Goal: Transaction & Acquisition: Book appointment/travel/reservation

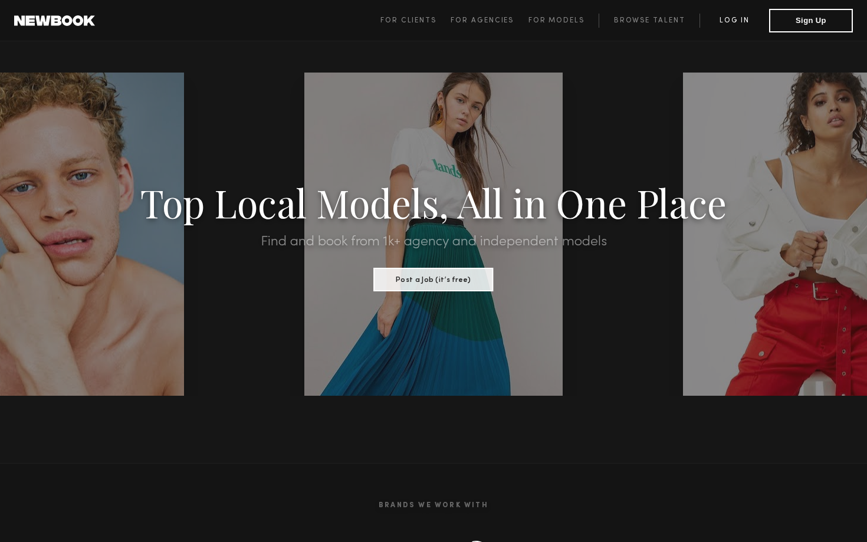
click at [744, 23] on link "Log in" at bounding box center [735, 21] width 70 height 14
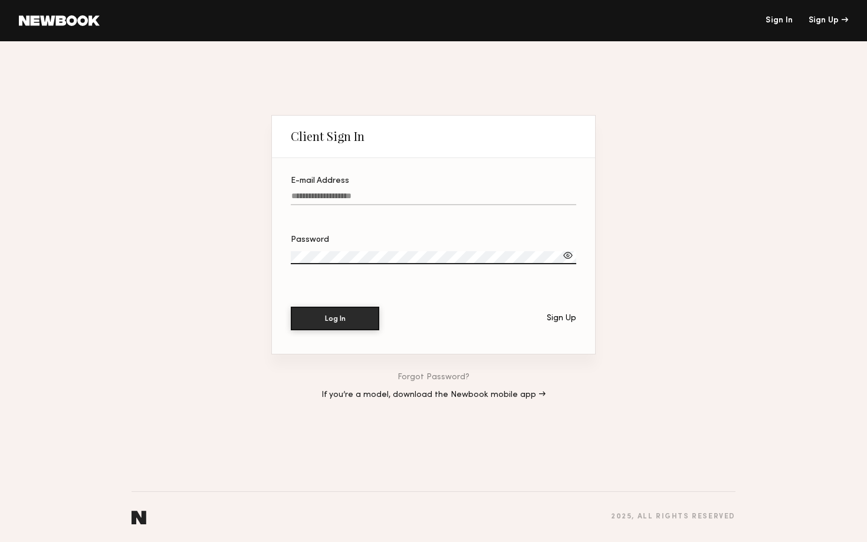
click at [503, 194] on input "E-mail Address" at bounding box center [434, 199] width 286 height 14
type input "**********"
click at [373, 322] on button "Log In" at bounding box center [335, 318] width 88 height 24
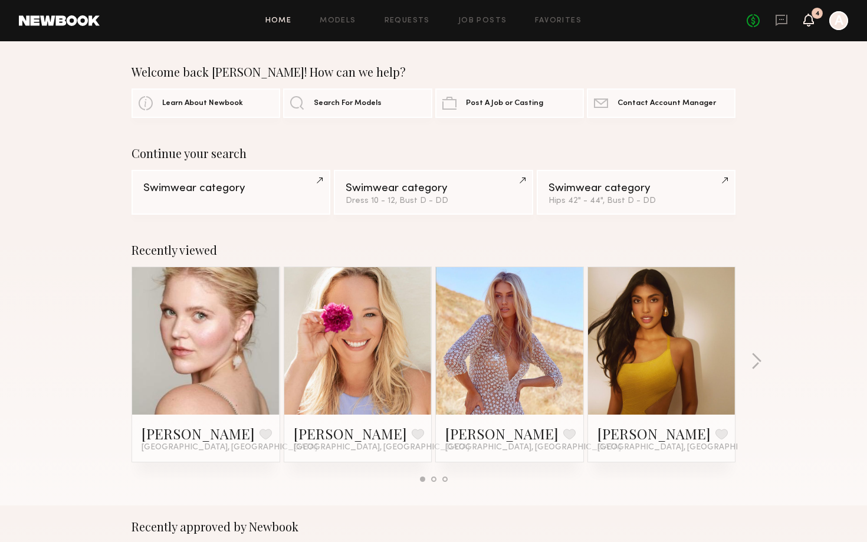
click at [808, 21] on icon at bounding box center [808, 19] width 9 height 8
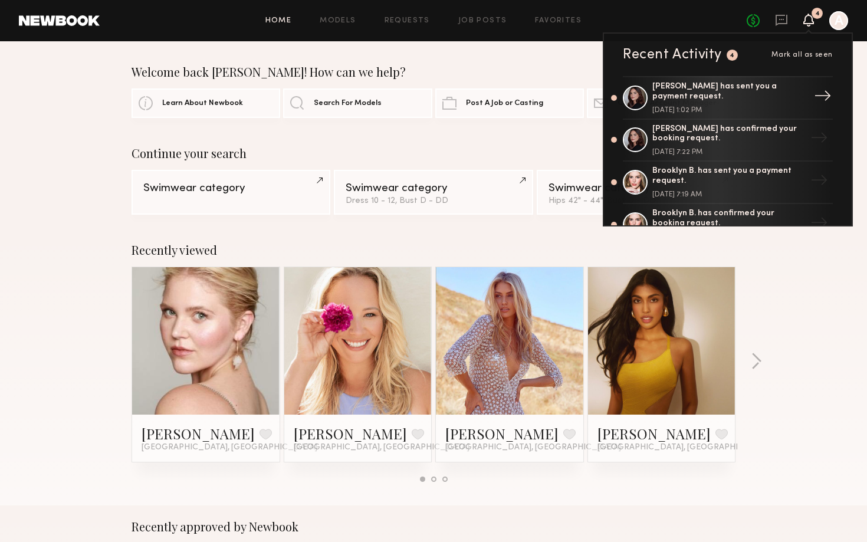
click at [667, 101] on div "Chelsea H. has sent you a payment request." at bounding box center [728, 92] width 153 height 20
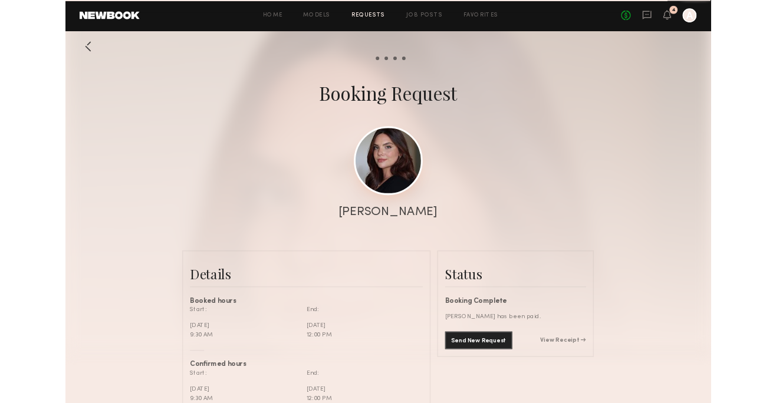
scroll to position [726, 0]
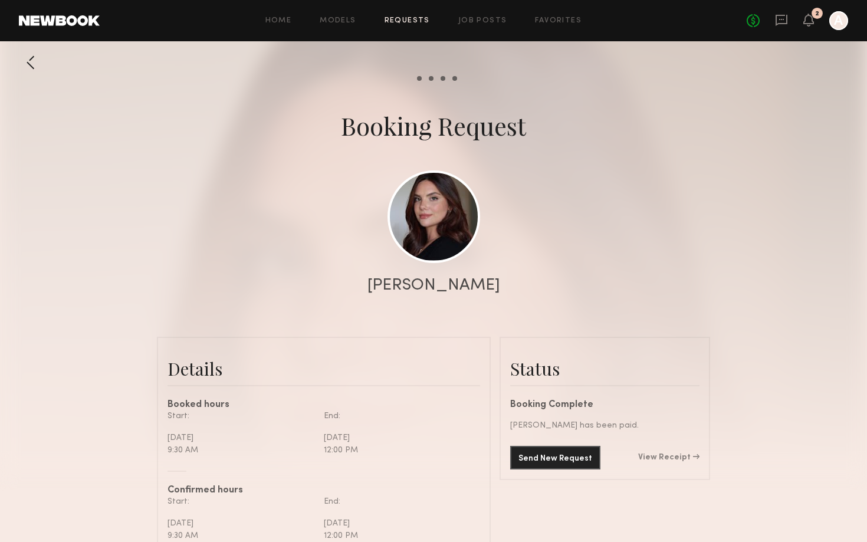
click at [430, 283] on div "[PERSON_NAME]" at bounding box center [434, 285] width 133 height 17
click at [435, 224] on link at bounding box center [434, 216] width 93 height 93
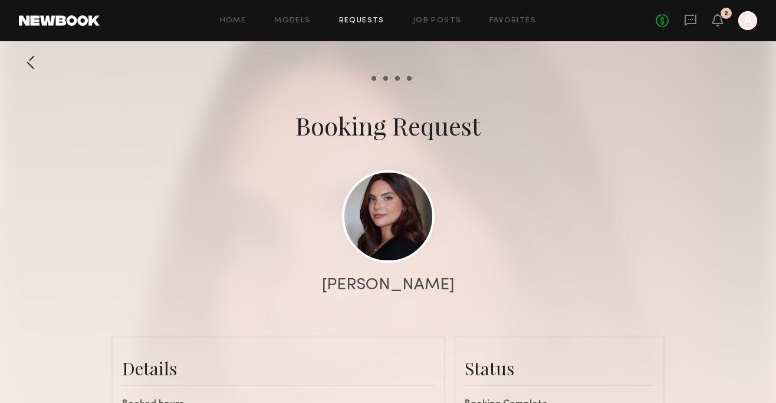
click at [335, 138] on div "Booking Request" at bounding box center [388, 125] width 185 height 33
click at [41, 66] on div at bounding box center [31, 63] width 24 height 24
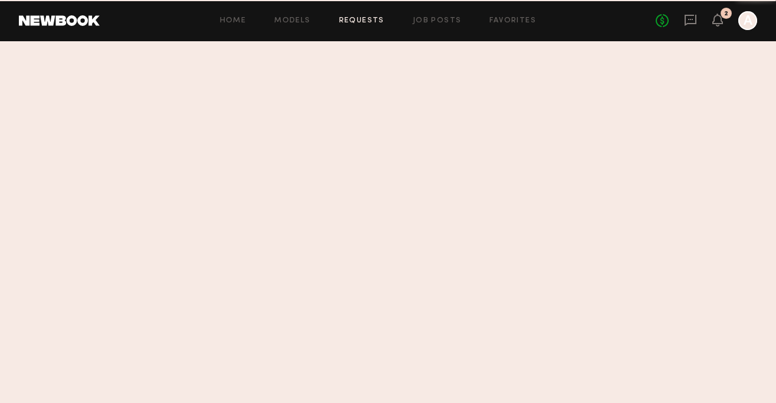
click at [68, 22] on link at bounding box center [59, 20] width 81 height 11
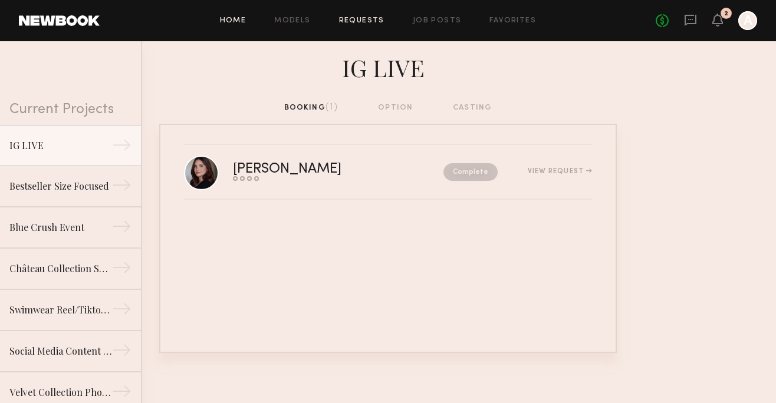
click at [244, 22] on link "Home" at bounding box center [233, 21] width 27 height 8
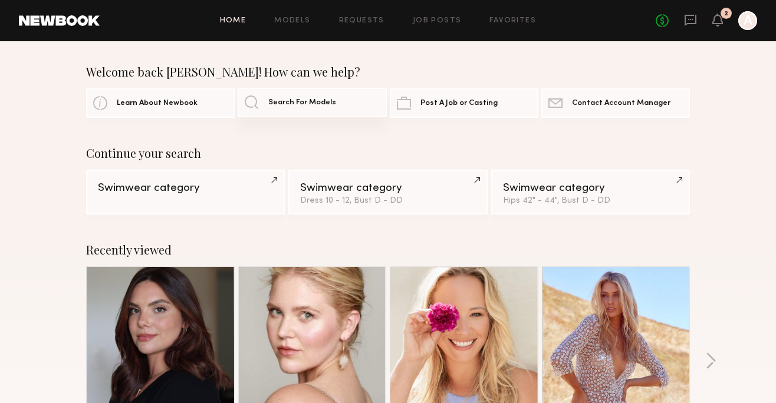
click at [272, 107] on link "Search For Models" at bounding box center [312, 102] width 149 height 29
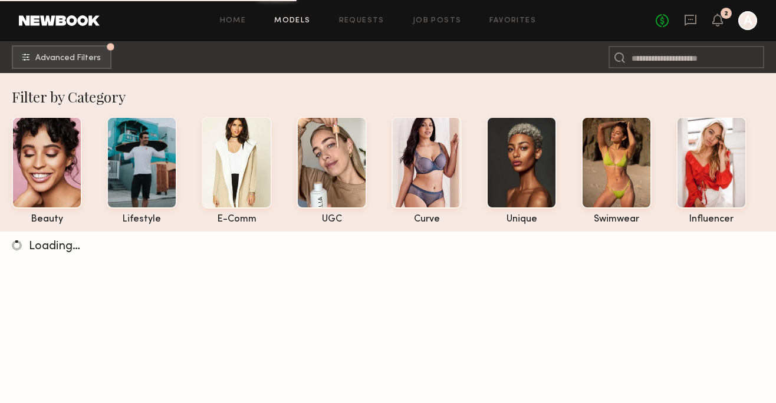
click at [647, 45] on nb-browse-subheader "Advanced Filters Pro tip: speed up your search by using our advanced filters." at bounding box center [388, 57] width 776 height 32
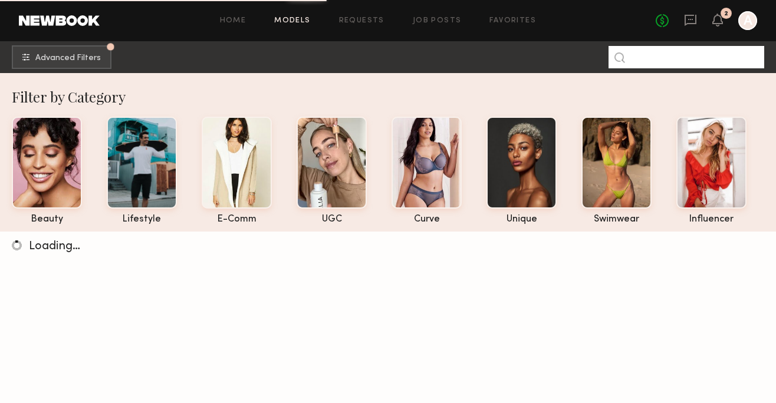
click at [650, 50] on input at bounding box center [687, 57] width 156 height 22
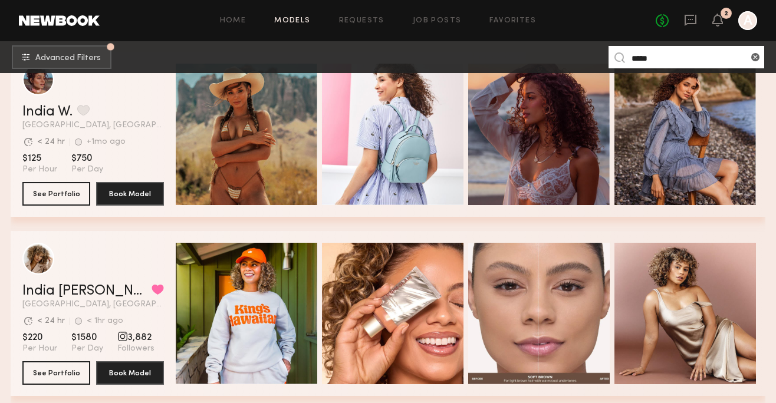
scroll to position [257, 0]
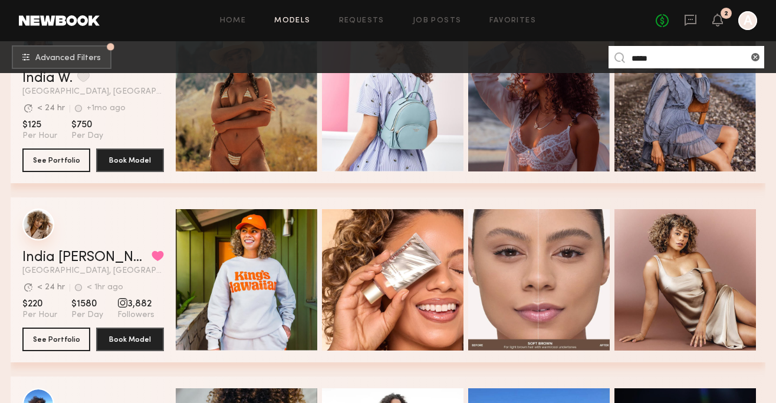
click at [41, 224] on div "grid" at bounding box center [38, 225] width 32 height 32
click at [665, 62] on input "*****" at bounding box center [687, 57] width 156 height 22
type input "*****"
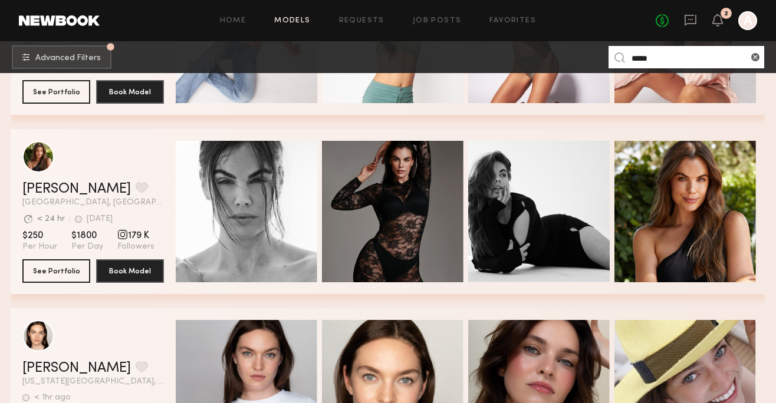
scroll to position [884, 0]
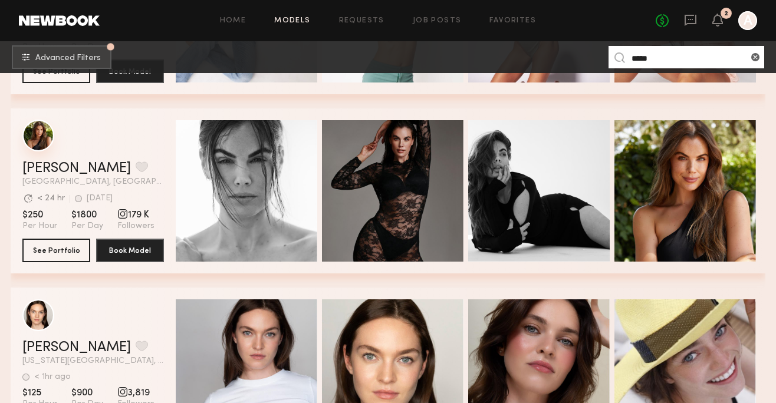
click at [52, 129] on div "grid" at bounding box center [38, 136] width 32 height 32
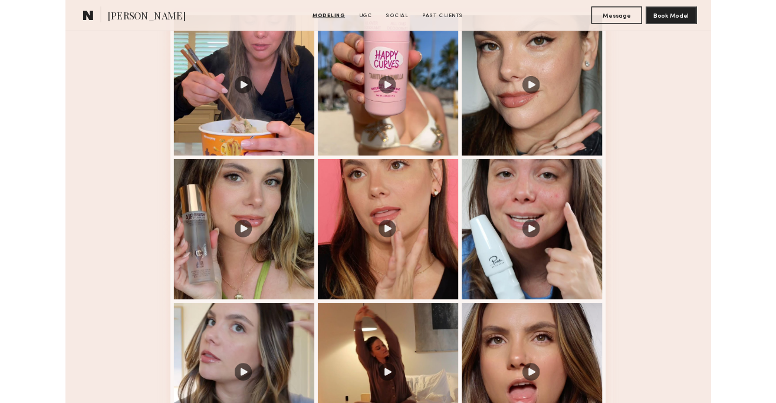
scroll to position [1467, 0]
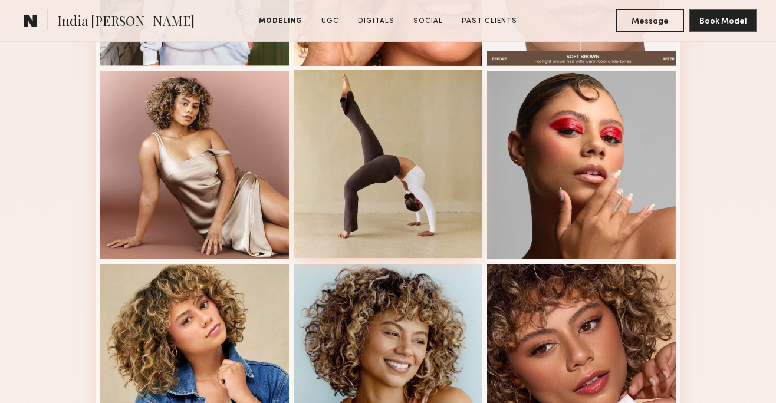
scroll to position [346, 0]
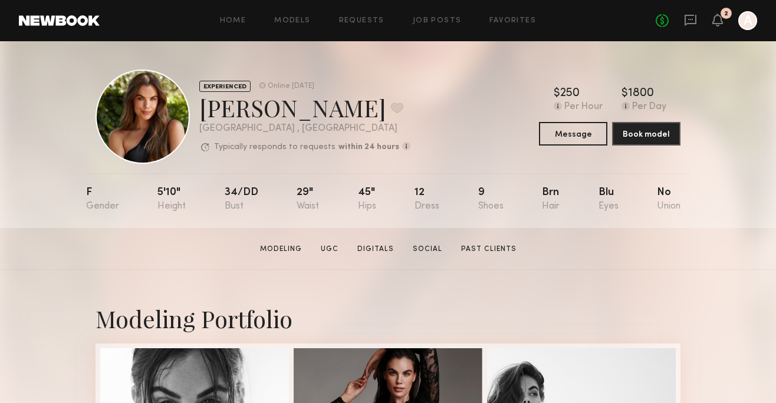
click at [306, 25] on div "Home Models Requests Job Posts Favorites Sign Out No fees up to $5,000 2 A" at bounding box center [429, 20] width 658 height 19
click at [301, 12] on div "Home Models Requests Job Posts Favorites Sign Out No fees up to $5,000 2 A" at bounding box center [429, 20] width 658 height 19
click at [300, 22] on link "Models" at bounding box center [292, 21] width 36 height 8
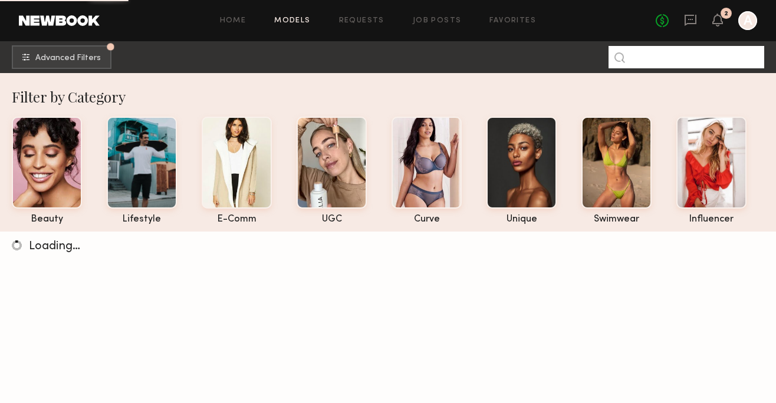
click at [644, 58] on input at bounding box center [687, 57] width 156 height 22
